Goal: Use online tool/utility: Utilize a website feature to perform a specific function

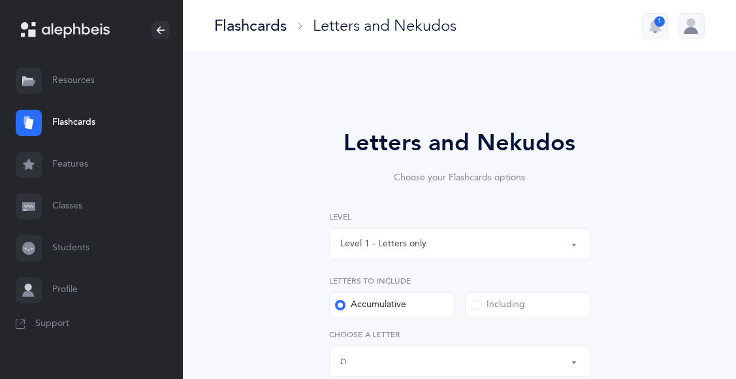
select select "27"
select select "single"
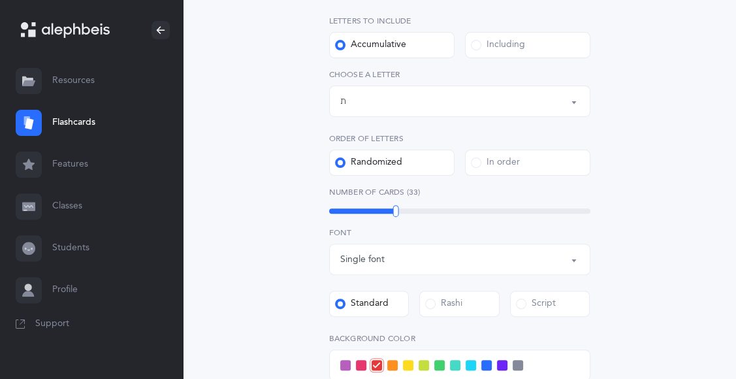
scroll to position [210, 0]
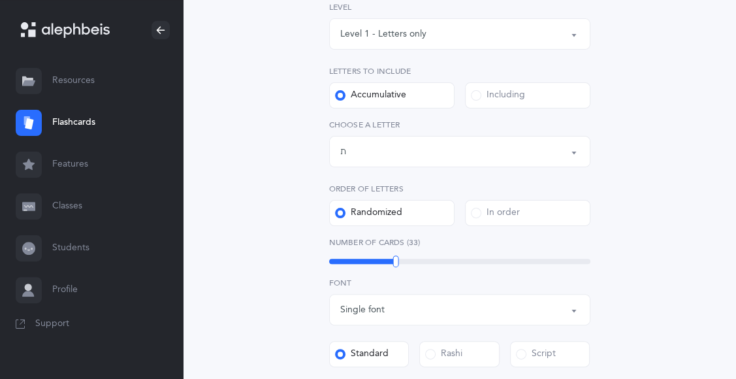
click at [574, 148] on button "Letters up until: ת" at bounding box center [459, 151] width 261 height 31
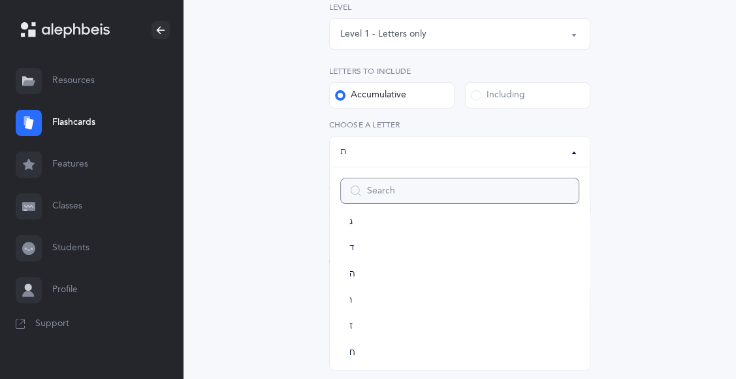
scroll to position [101, 0]
click at [390, 315] on link "ז" at bounding box center [459, 319] width 239 height 26
select select "7"
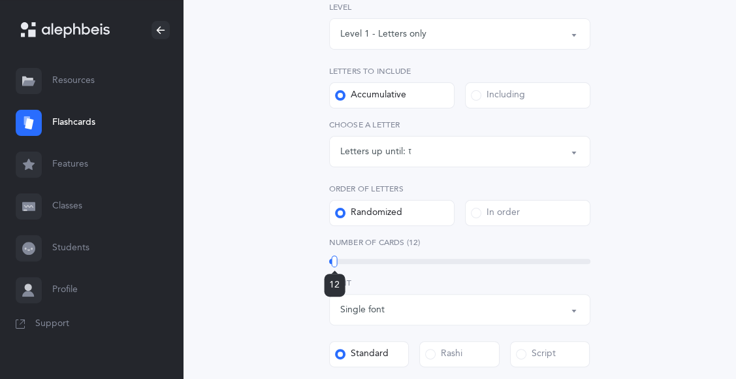
drag, startPoint x: 388, startPoint y: 260, endPoint x: 334, endPoint y: 276, distance: 56.4
click at [334, 267] on div "12" at bounding box center [335, 261] width 6 height 12
click at [328, 259] on div at bounding box center [329, 261] width 6 height 12
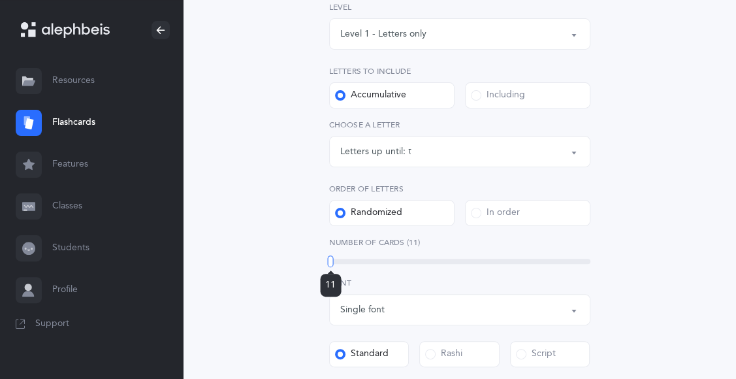
click at [330, 259] on div at bounding box center [331, 261] width 6 height 12
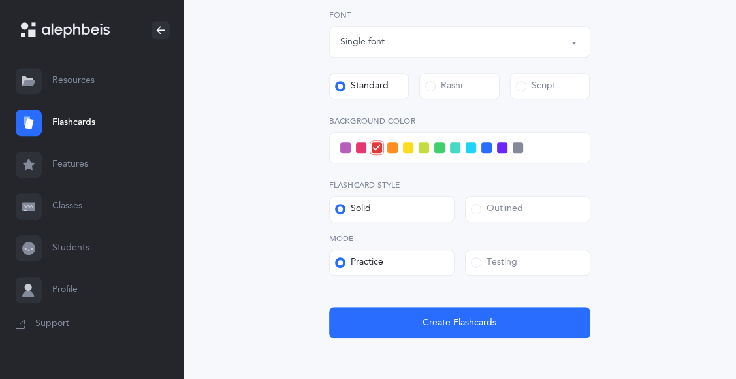
scroll to position [424, 0]
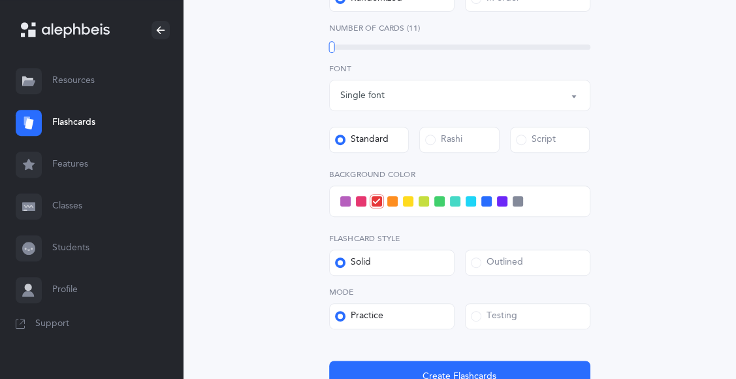
click at [384, 198] on div at bounding box center [459, 200] width 261 height 31
click at [390, 200] on span at bounding box center [392, 201] width 10 height 10
click at [0, 0] on input "checkbox" at bounding box center [0, 0] width 0 height 0
click at [404, 201] on span at bounding box center [408, 201] width 10 height 10
click at [0, 0] on input "checkbox" at bounding box center [0, 0] width 0 height 0
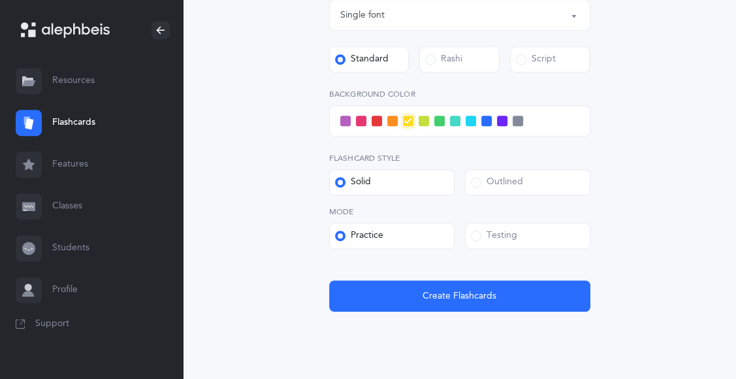
scroll to position [505, 0]
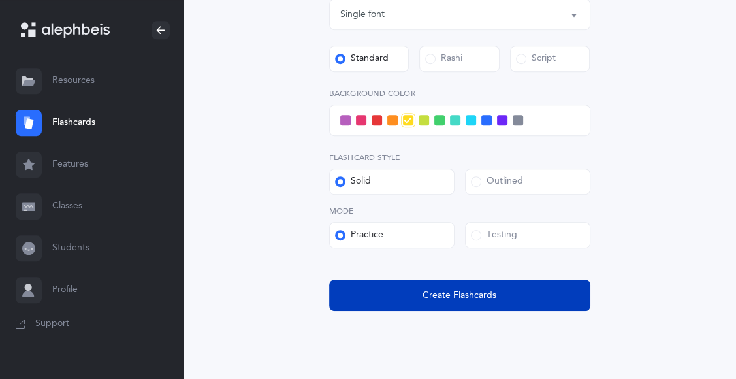
click at [432, 292] on span "Create Flashcards" at bounding box center [459, 296] width 74 height 14
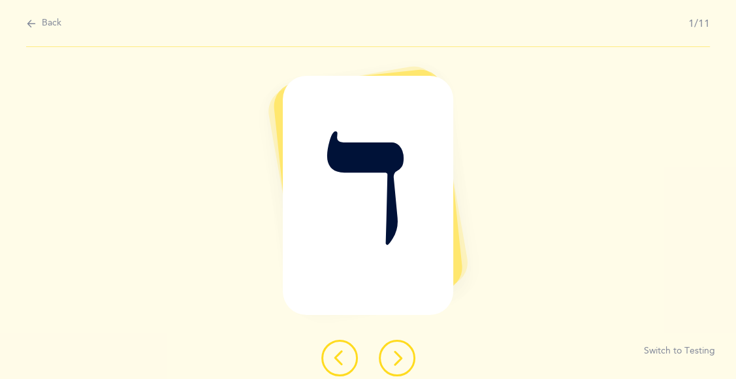
scroll to position [0, 0]
click at [405, 358] on button at bounding box center [397, 358] width 37 height 37
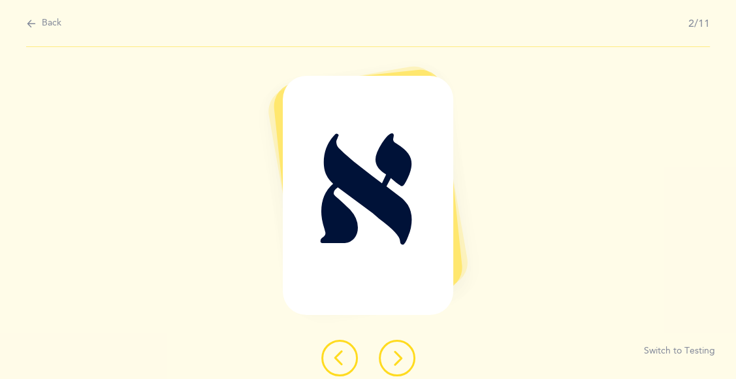
click at [405, 358] on button at bounding box center [397, 358] width 37 height 37
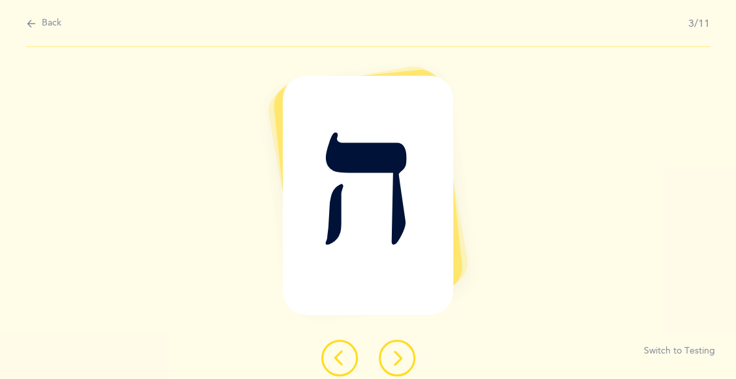
click at [405, 358] on button at bounding box center [397, 358] width 37 height 37
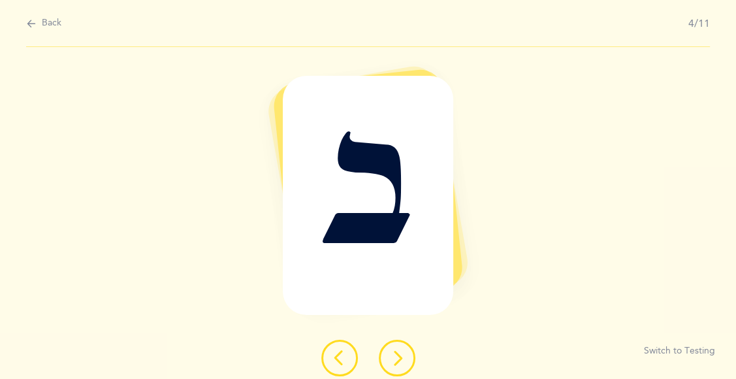
click at [407, 360] on button at bounding box center [397, 358] width 37 height 37
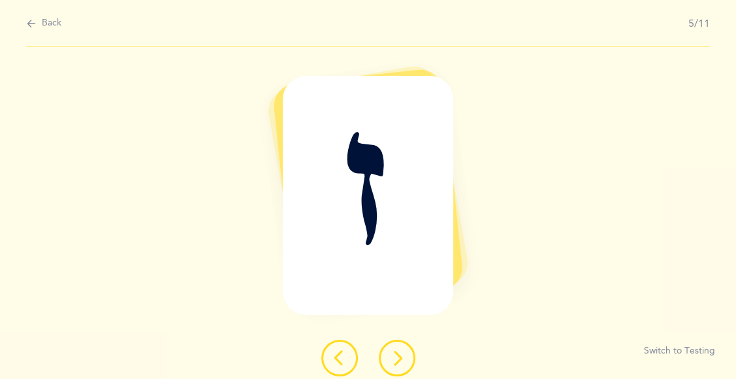
click at [407, 360] on button at bounding box center [397, 358] width 37 height 37
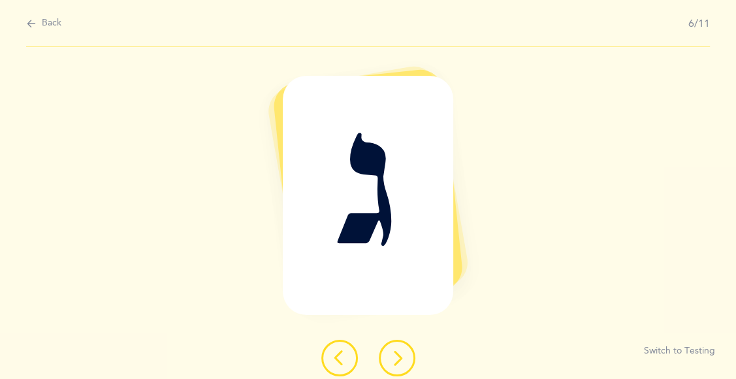
click at [407, 360] on button at bounding box center [397, 358] width 37 height 37
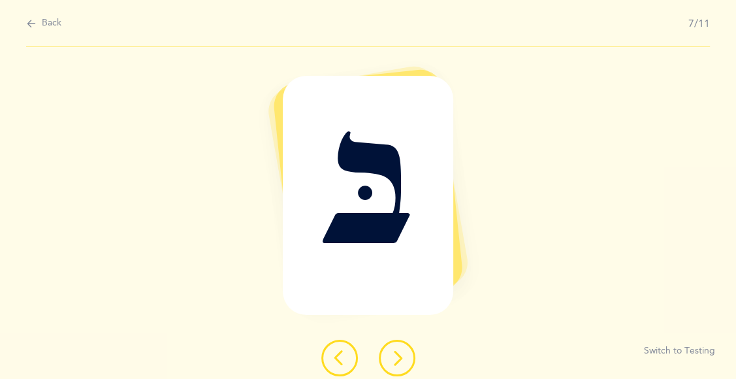
click at [407, 361] on button at bounding box center [397, 358] width 37 height 37
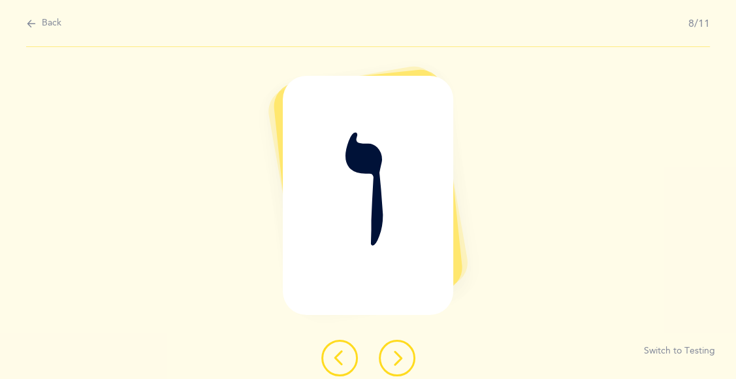
click at [409, 362] on button at bounding box center [397, 358] width 37 height 37
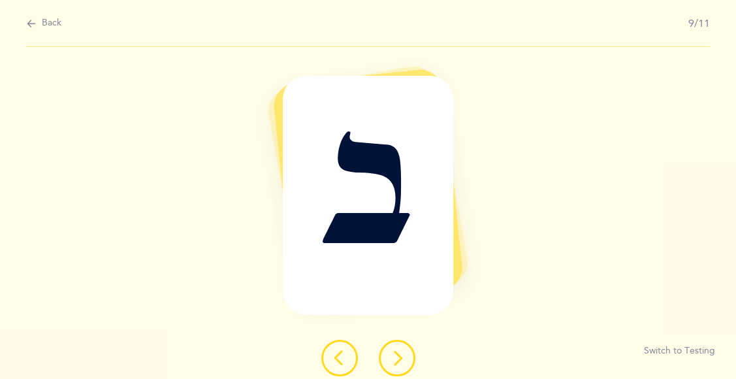
click at [409, 363] on button at bounding box center [397, 358] width 37 height 37
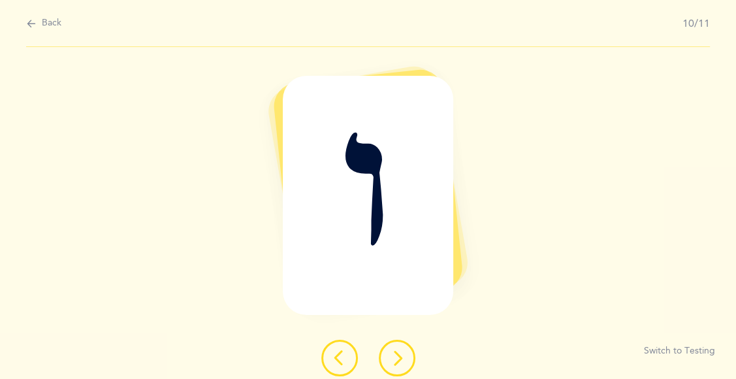
click at [409, 363] on button at bounding box center [397, 358] width 37 height 37
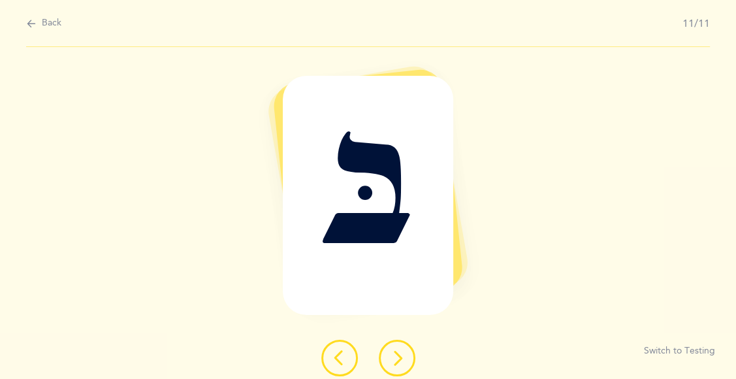
click at [406, 361] on button at bounding box center [397, 358] width 37 height 37
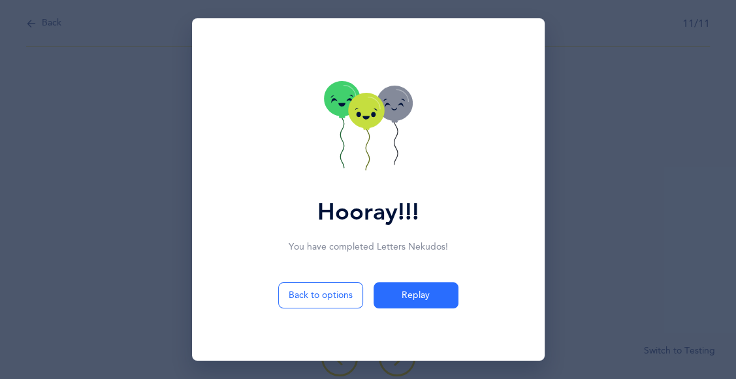
click at [369, 97] on icon at bounding box center [366, 110] width 36 height 35
click at [369, 98] on icon at bounding box center [374, 104] width 12 height 12
click at [369, 97] on icon at bounding box center [366, 110] width 36 height 35
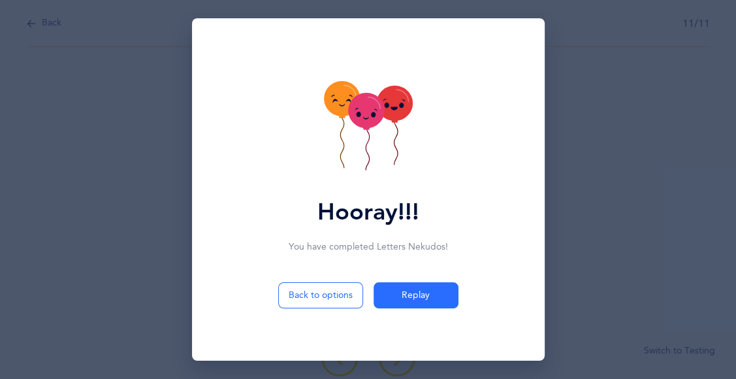
click at [370, 97] on icon at bounding box center [366, 113] width 36 height 35
click at [370, 97] on icon at bounding box center [366, 112] width 36 height 35
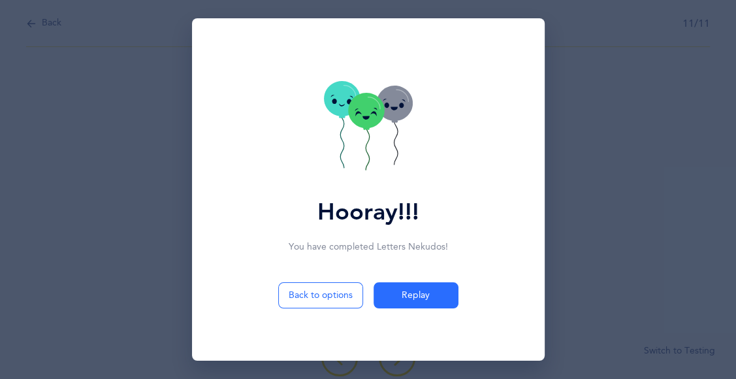
click at [370, 97] on icon at bounding box center [366, 112] width 36 height 35
click at [372, 99] on icon at bounding box center [366, 110] width 36 height 35
click at [379, 143] on icon at bounding box center [368, 127] width 89 height 93
click at [381, 145] on icon at bounding box center [368, 127] width 89 height 93
click at [381, 146] on icon at bounding box center [368, 127] width 89 height 93
